Goal: Information Seeking & Learning: Learn about a topic

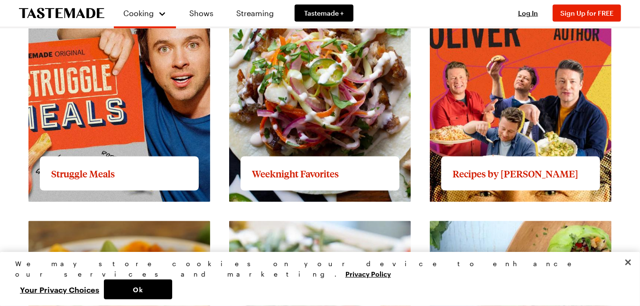
scroll to position [996, 0]
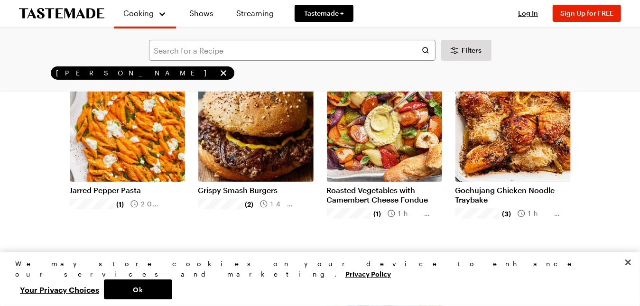
scroll to position [95, 0]
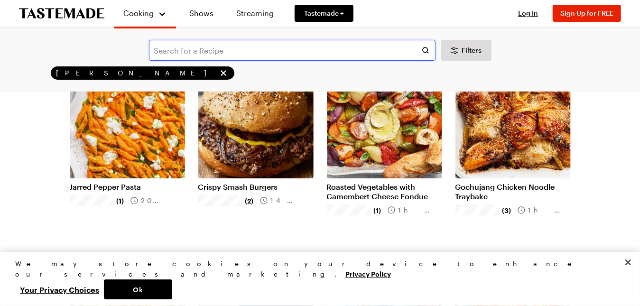
click at [227, 55] on input "text" at bounding box center [292, 50] width 287 height 21
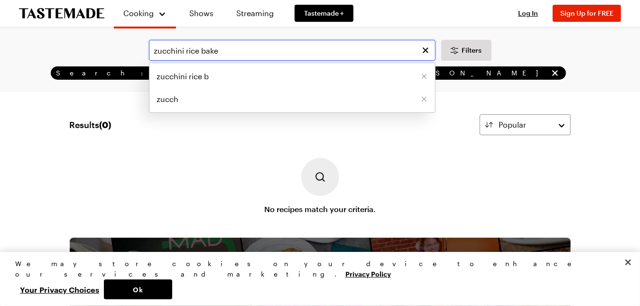
type input "zucchini rice bake"
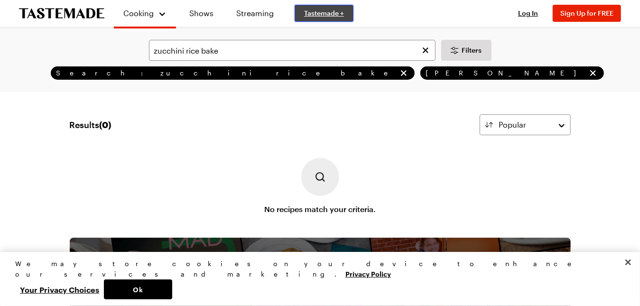
click at [317, 14] on span "Tastemade +" at bounding box center [324, 13] width 40 height 9
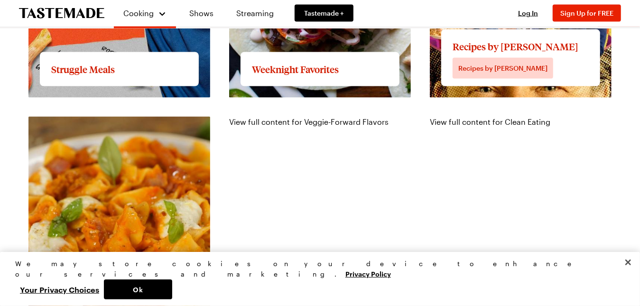
scroll to position [996, 0]
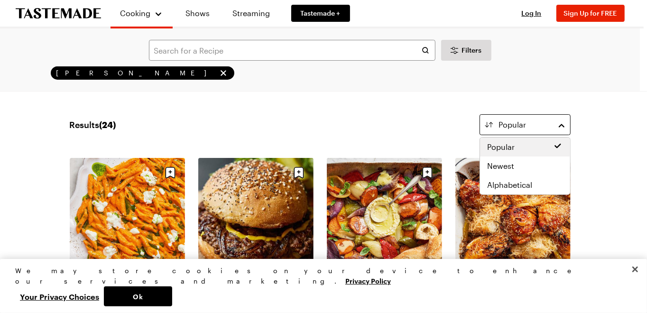
click at [564, 125] on button "Popular" at bounding box center [525, 124] width 91 height 21
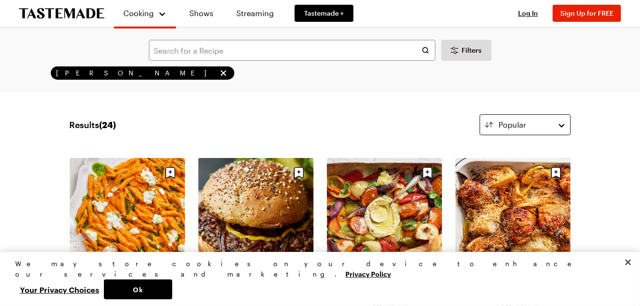
click at [564, 125] on button "Popular" at bounding box center [525, 124] width 91 height 21
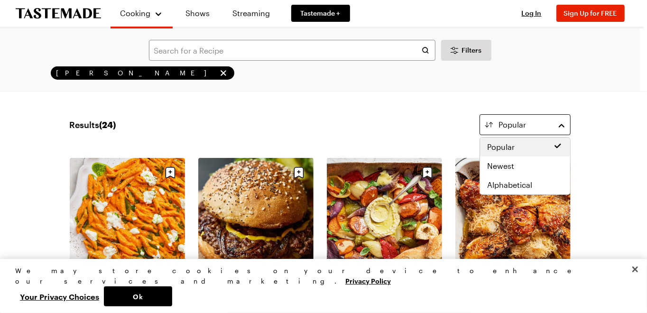
click at [562, 126] on button "Popular" at bounding box center [525, 124] width 91 height 21
click at [502, 166] on span "Newest" at bounding box center [501, 165] width 27 height 11
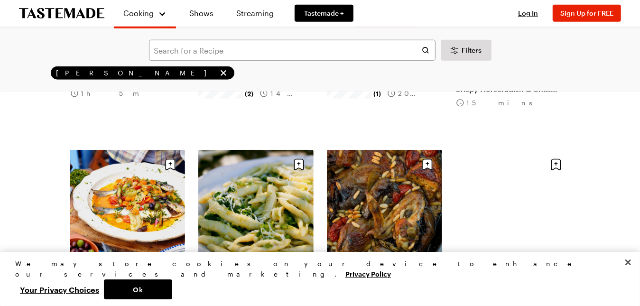
scroll to position [555, 0]
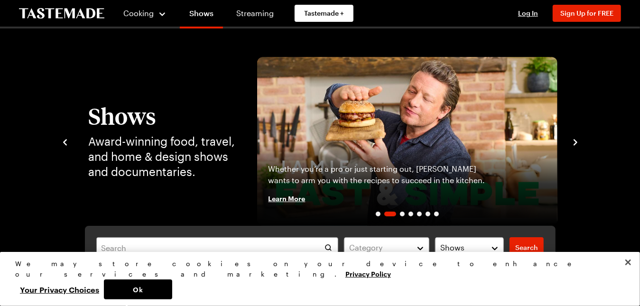
click at [576, 139] on icon "navigate to next item" at bounding box center [575, 142] width 9 height 9
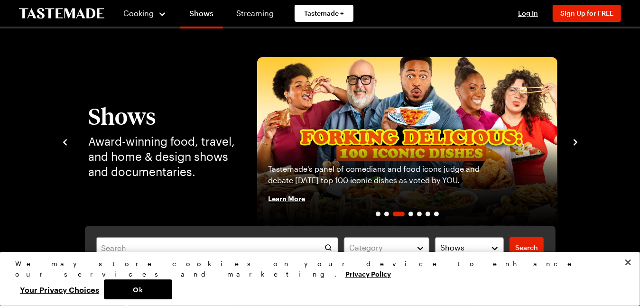
click at [62, 141] on icon "navigate to previous item" at bounding box center [64, 142] width 9 height 9
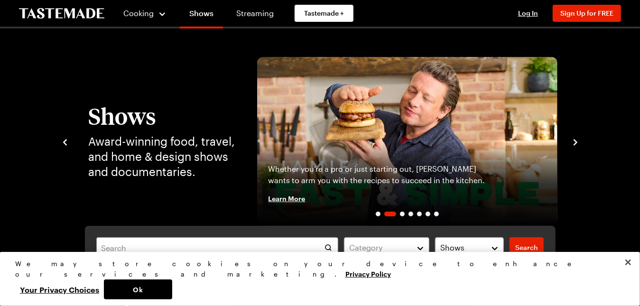
click at [293, 200] on span "Learn More" at bounding box center [287, 198] width 37 height 9
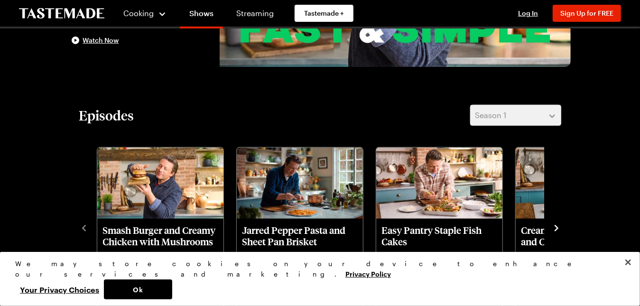
scroll to position [237, 0]
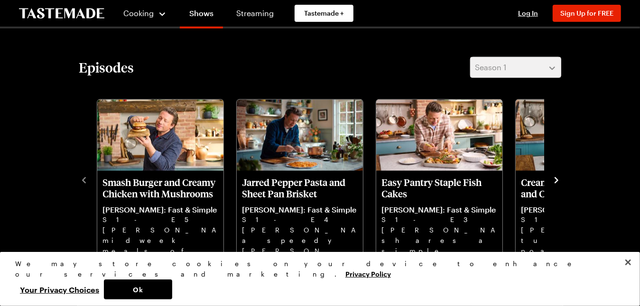
click at [556, 180] on icon "navigate to next item" at bounding box center [556, 180] width 9 height 9
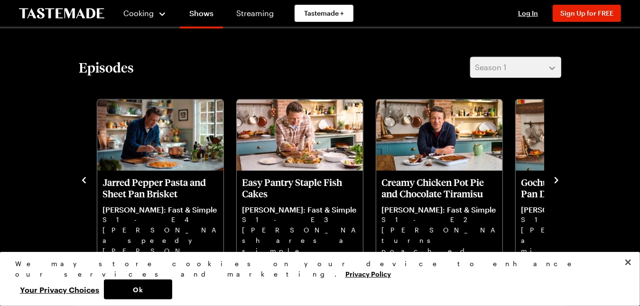
click at [556, 180] on icon "navigate to next item" at bounding box center [556, 180] width 9 height 9
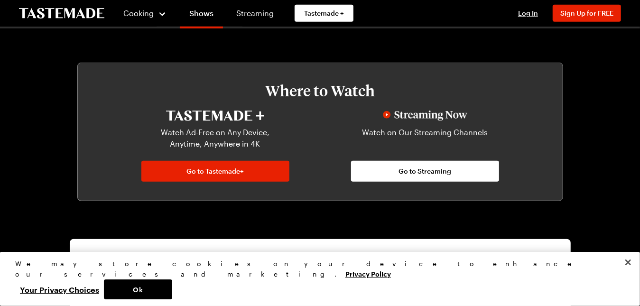
scroll to position [664, 0]
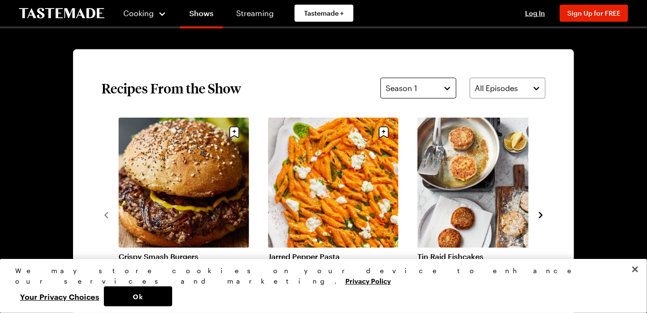
click at [443, 89] on button "Season 1" at bounding box center [418, 88] width 76 height 21
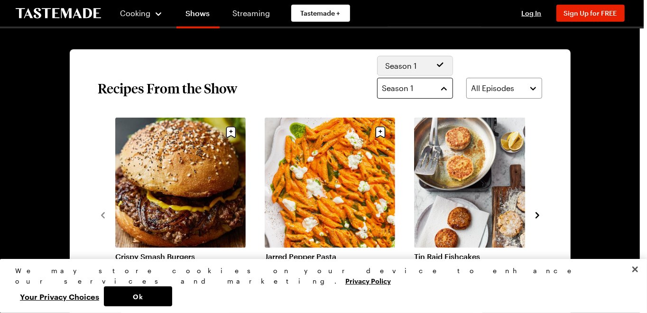
click at [443, 89] on button "Season 1" at bounding box center [415, 88] width 76 height 21
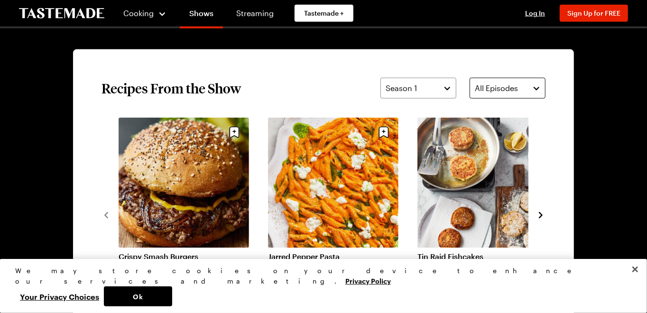
click at [539, 89] on button "All Episodes" at bounding box center [508, 88] width 76 height 21
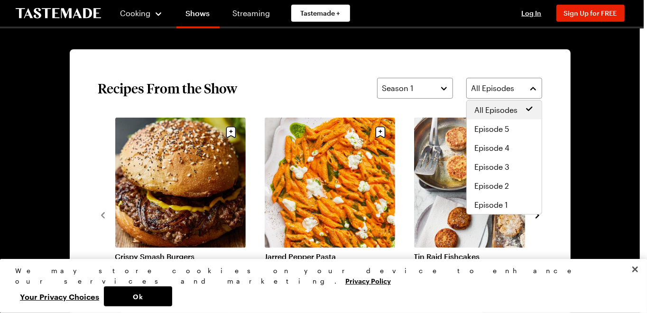
click at [480, 111] on span "All Episodes" at bounding box center [495, 109] width 43 height 11
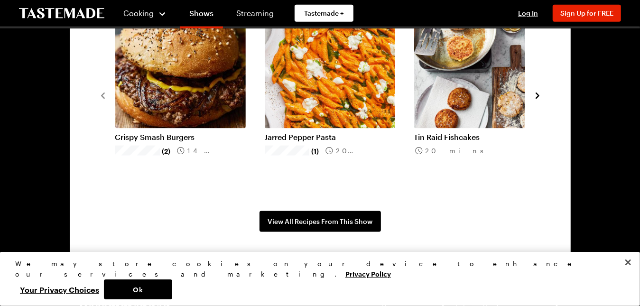
scroll to position [807, 0]
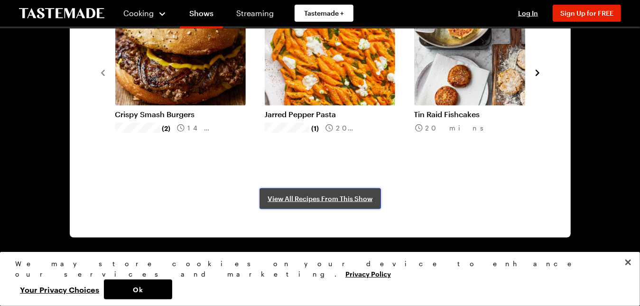
click at [334, 204] on link "View All Recipes From This Show" at bounding box center [320, 198] width 121 height 21
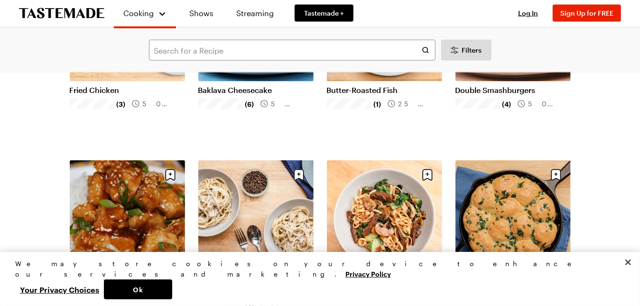
scroll to position [1044, 0]
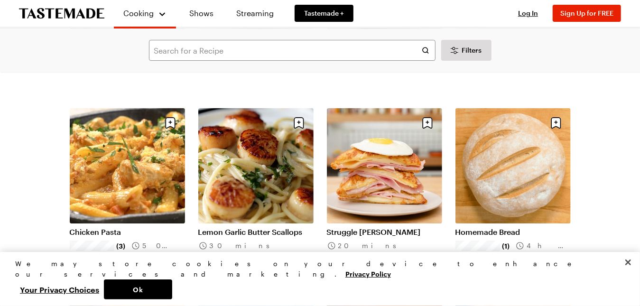
scroll to position [1993, 0]
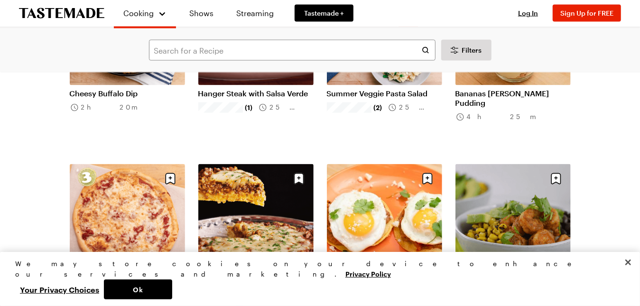
scroll to position [3321, 0]
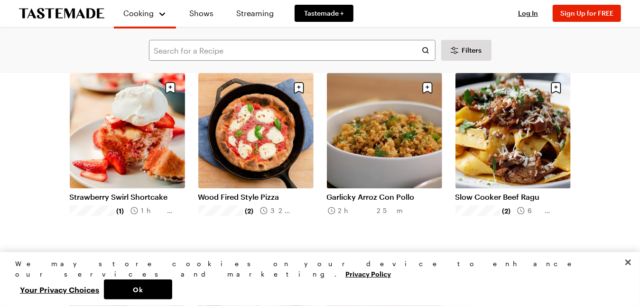
scroll to position [4460, 0]
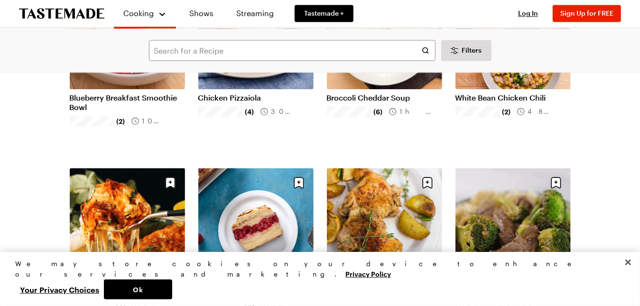
scroll to position [1328, 0]
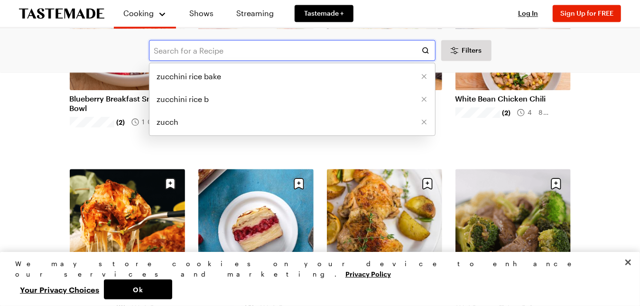
click at [205, 48] on input "text" at bounding box center [292, 50] width 287 height 21
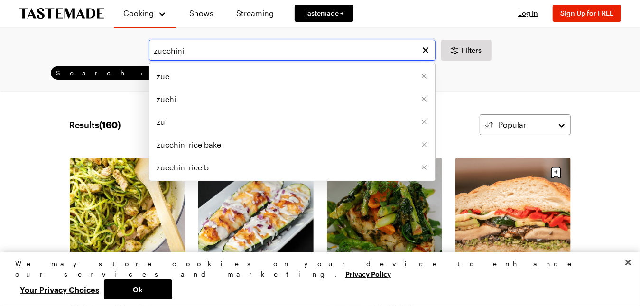
type input "zucchini"
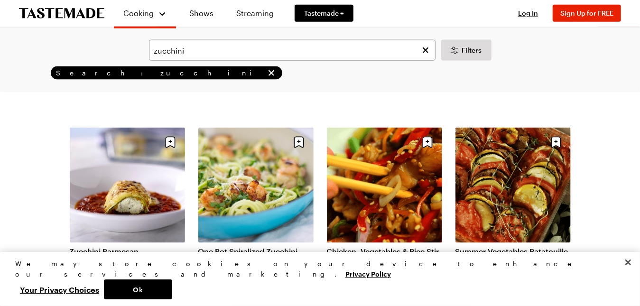
scroll to position [901, 0]
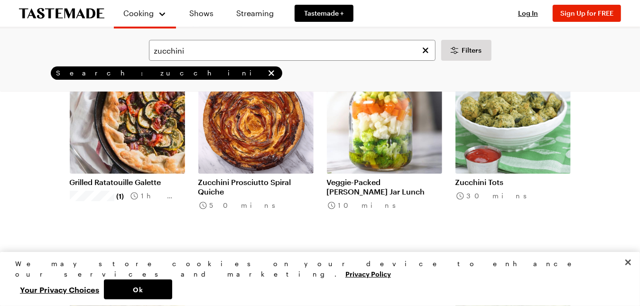
scroll to position [2182, 0]
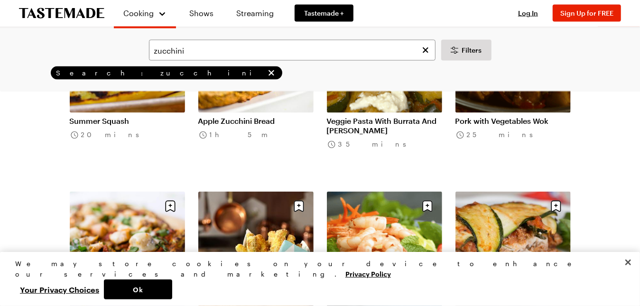
scroll to position [3179, 0]
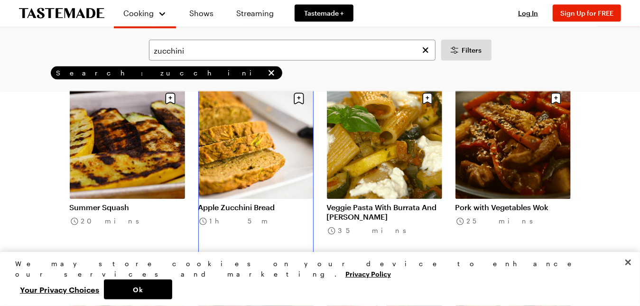
click at [246, 207] on link "Apple Zucchini Bread" at bounding box center [255, 207] width 115 height 9
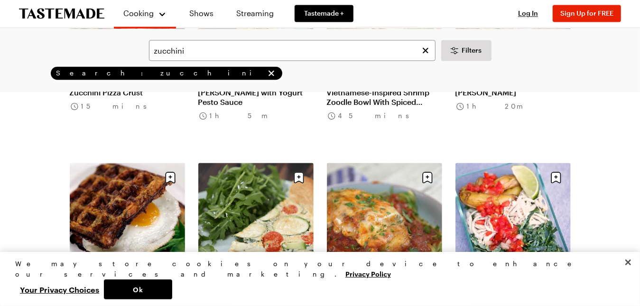
scroll to position [3558, 0]
